Goal: Task Accomplishment & Management: Manage account settings

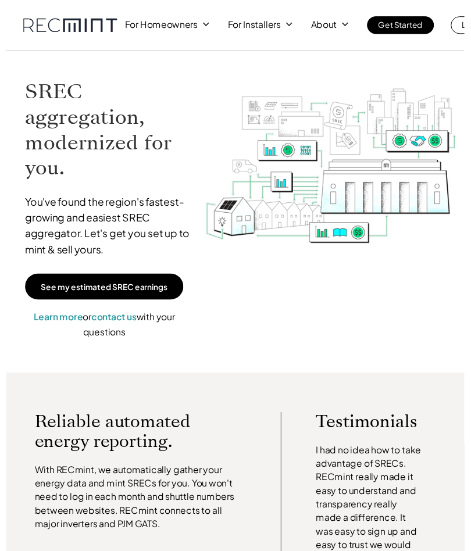
scroll to position [8, 0]
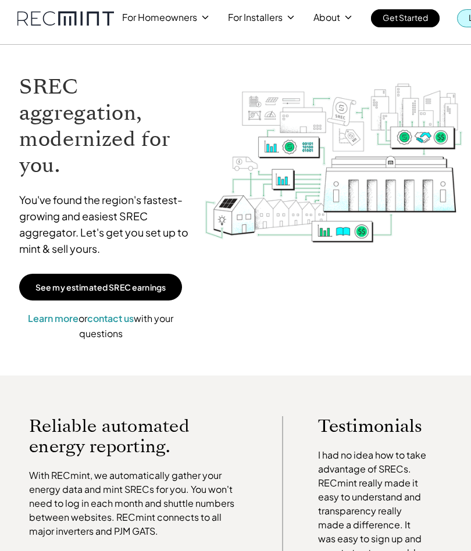
click at [466, 17] on link "Log In" at bounding box center [480, 18] width 46 height 18
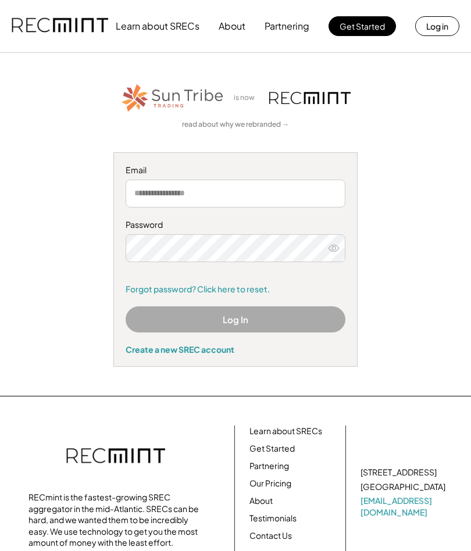
click at [288, 192] on input "email" at bounding box center [236, 194] width 220 height 28
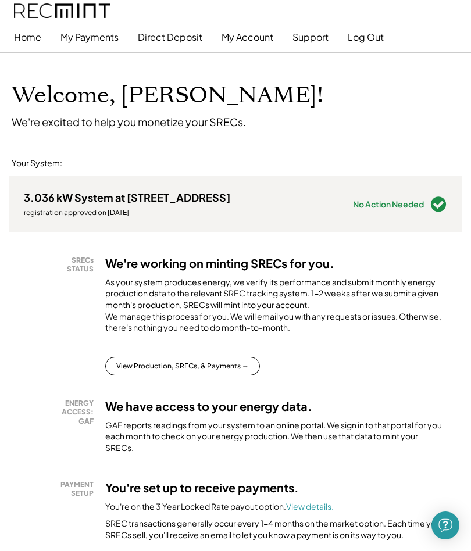
click at [97, 35] on button "My Payments" at bounding box center [89, 37] width 58 height 23
